Goal: Task Accomplishment & Management: Use online tool/utility

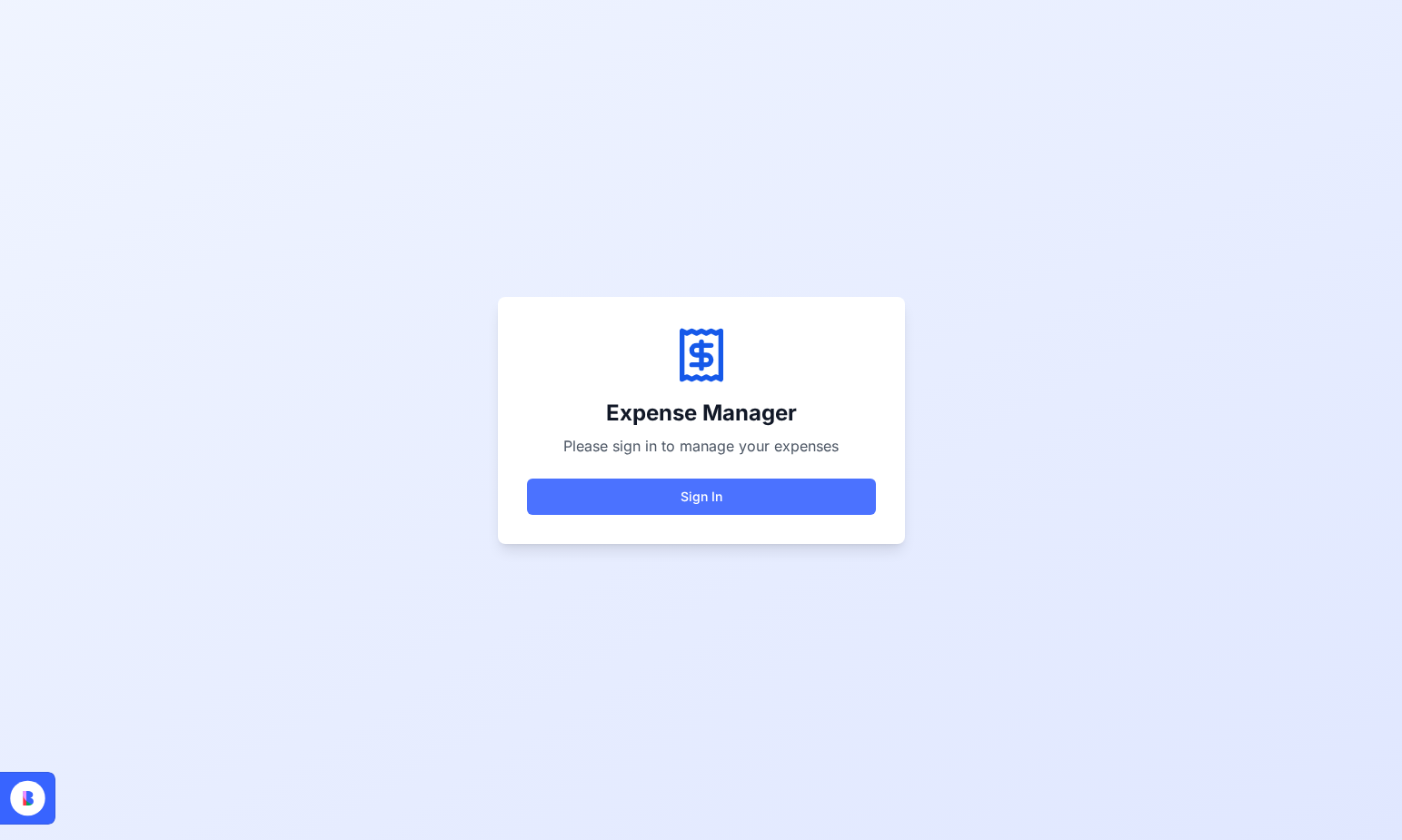
click at [701, 502] on button "Sign In" at bounding box center [701, 497] width 349 height 37
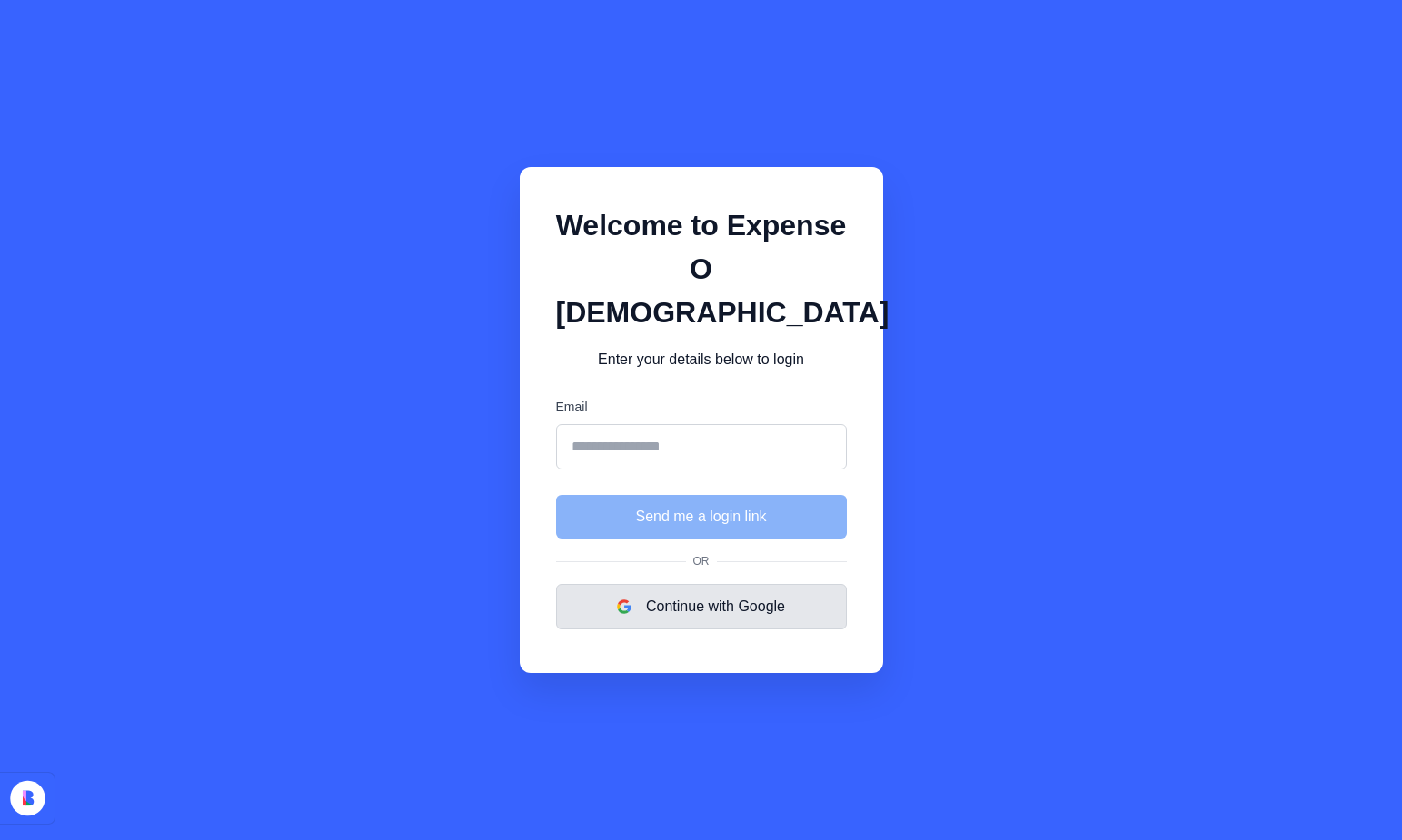
click at [719, 592] on button "Continue with Google" at bounding box center [701, 607] width 291 height 46
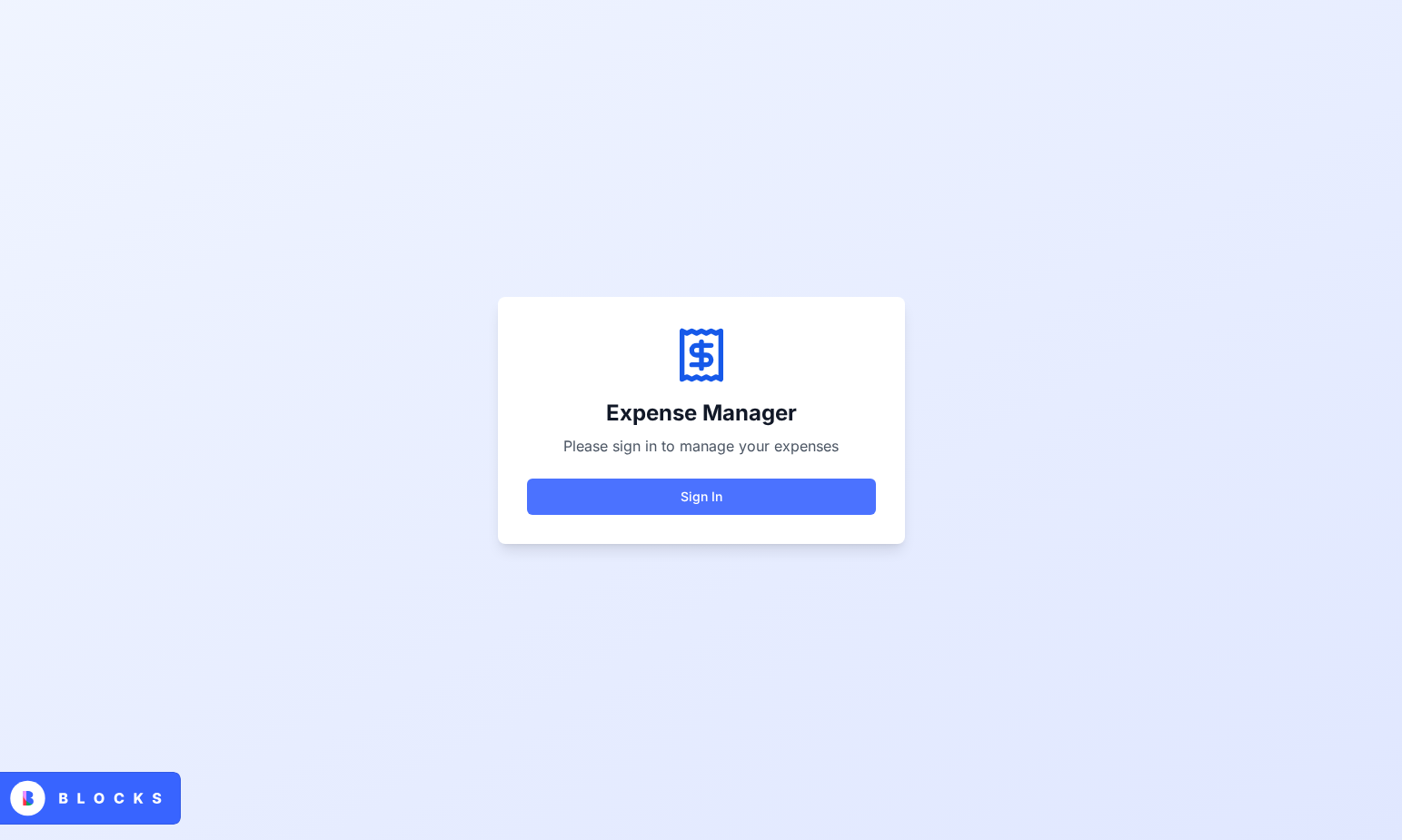
click at [719, 502] on button "Sign In" at bounding box center [701, 497] width 349 height 37
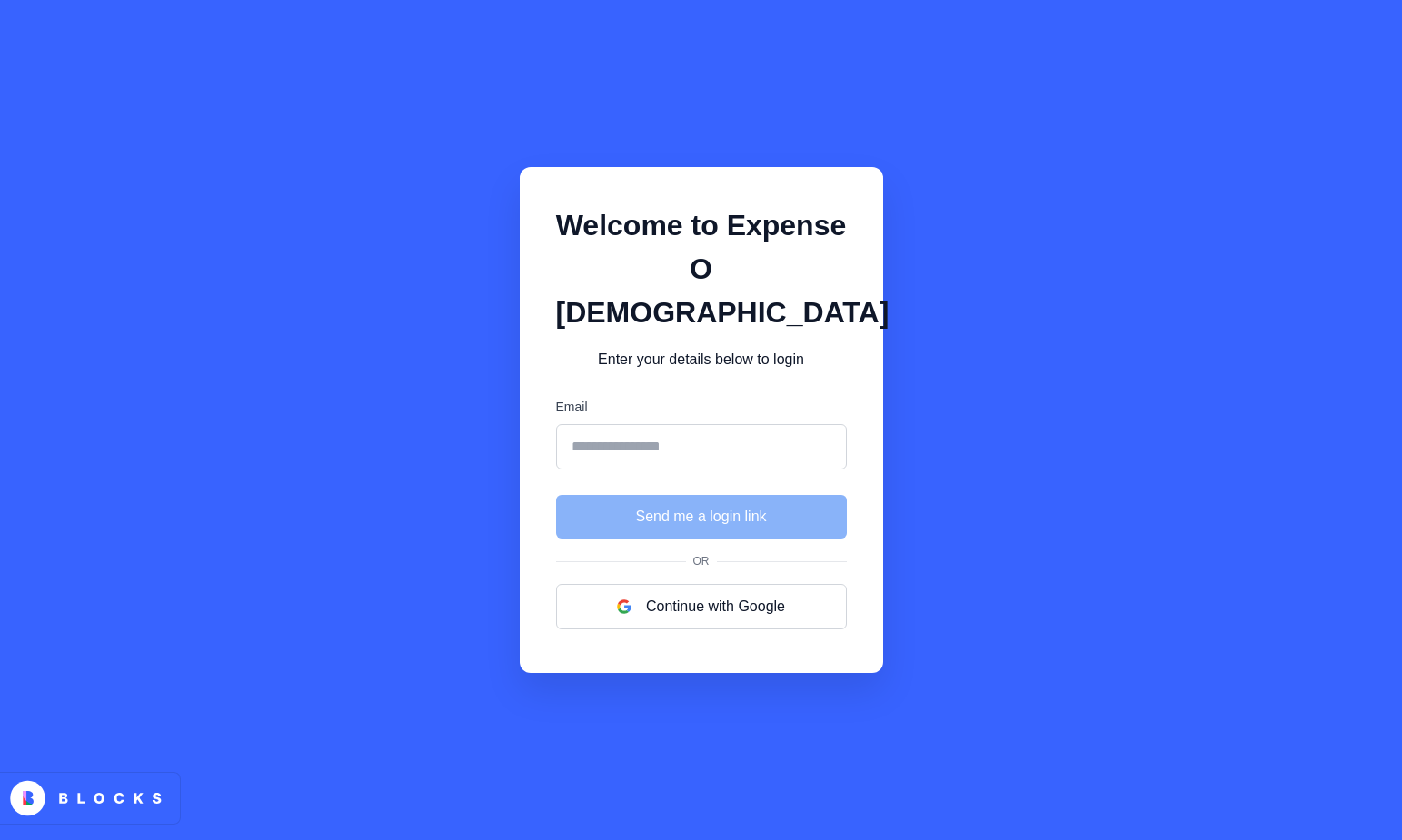
click at [703, 424] on input "Email" at bounding box center [701, 447] width 291 height 46
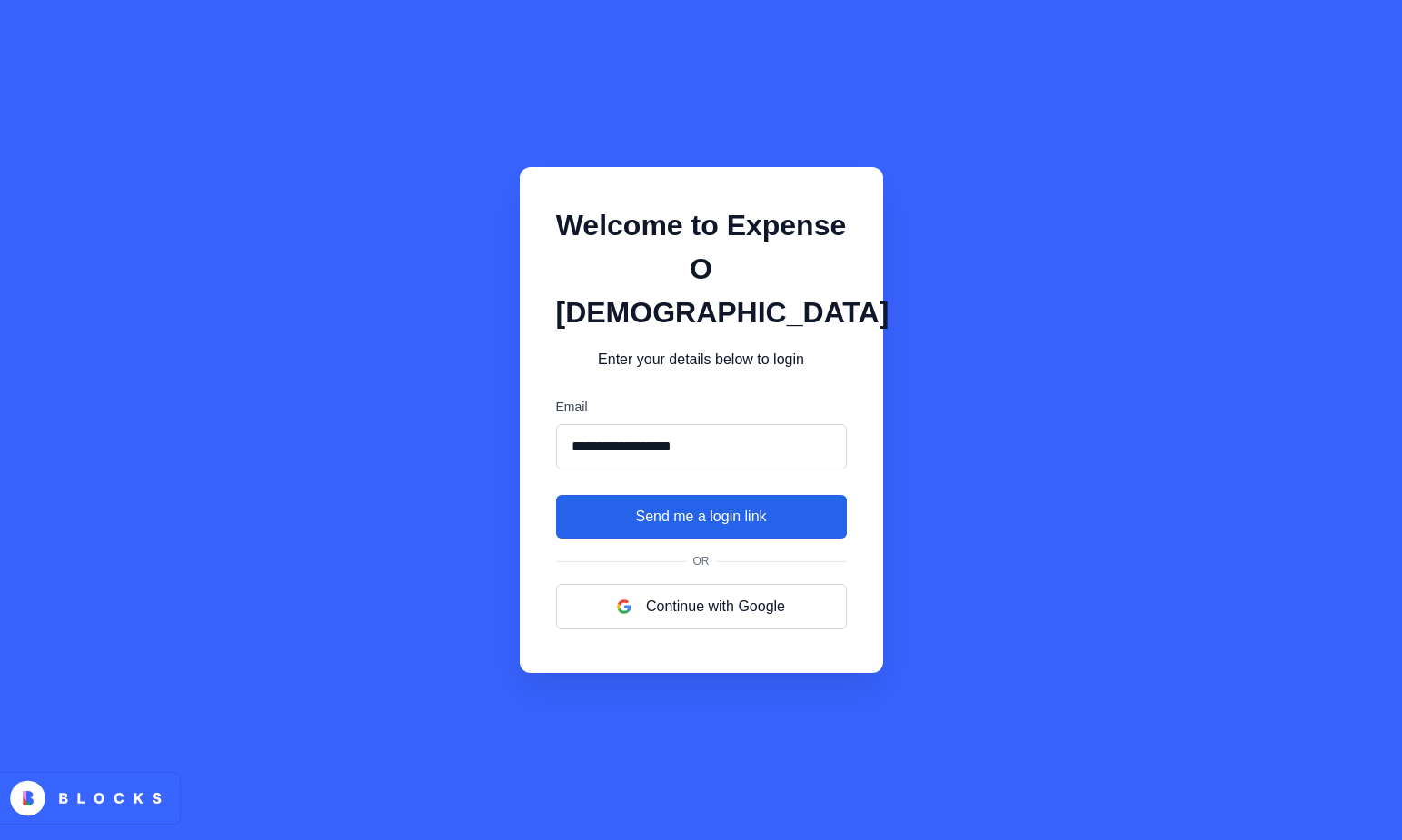
type input "**********"
click at [750, 501] on button "Send me a login link" at bounding box center [701, 516] width 291 height 44
